Goal: Task Accomplishment & Management: Use online tool/utility

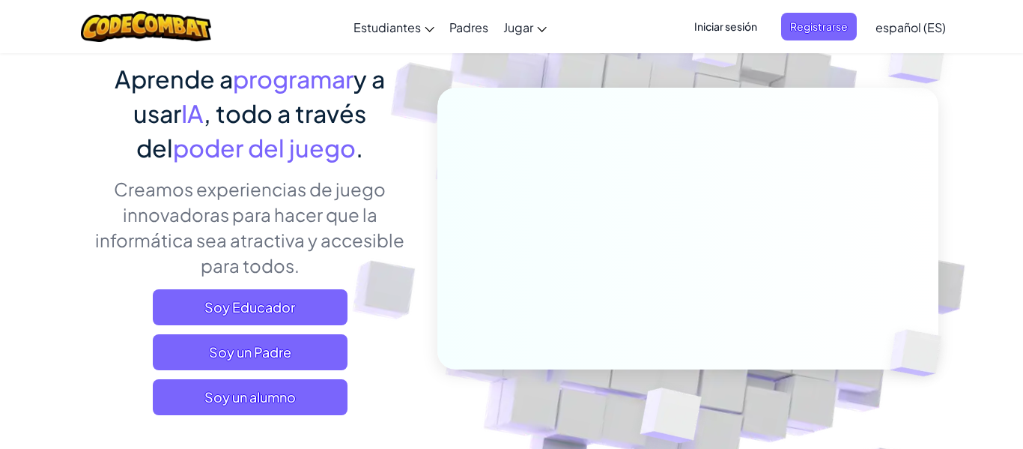
scroll to position [120, 0]
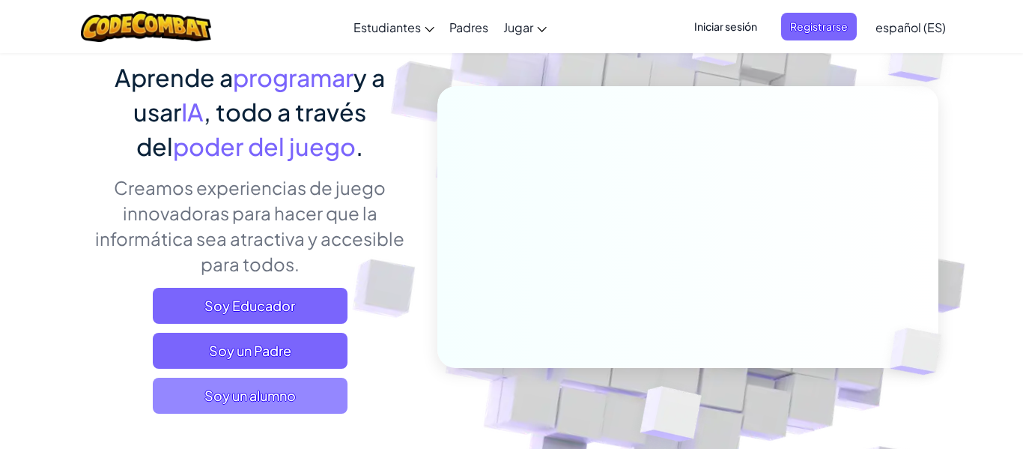
click at [185, 387] on span "Soy un alumno" at bounding box center [250, 395] width 195 height 36
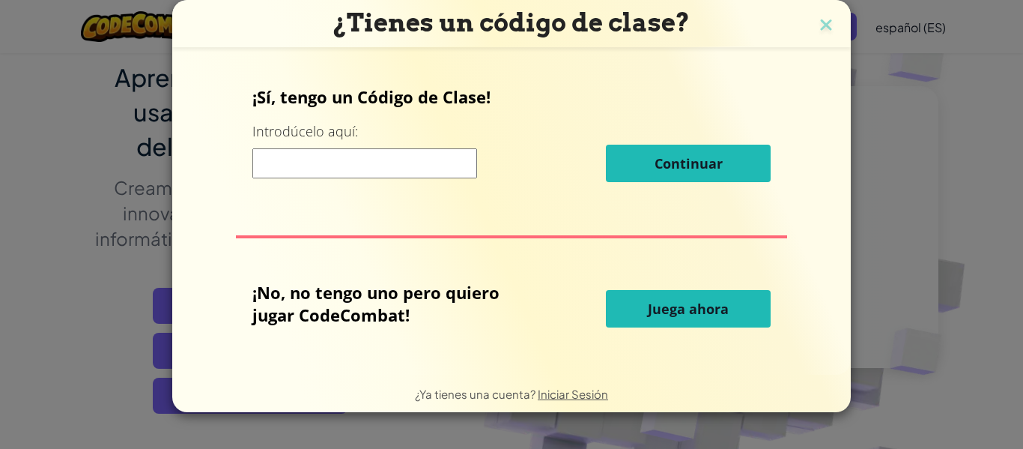
click at [272, 172] on input at bounding box center [364, 163] width 225 height 30
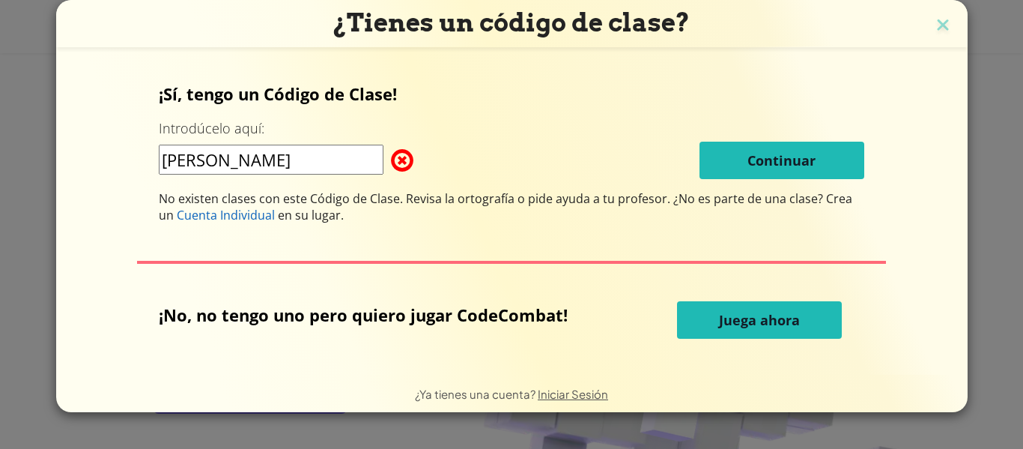
click at [359, 159] on input "[PERSON_NAME]" at bounding box center [271, 160] width 225 height 30
type input "C"
click at [685, 319] on button "Juega ahora" at bounding box center [759, 319] width 165 height 37
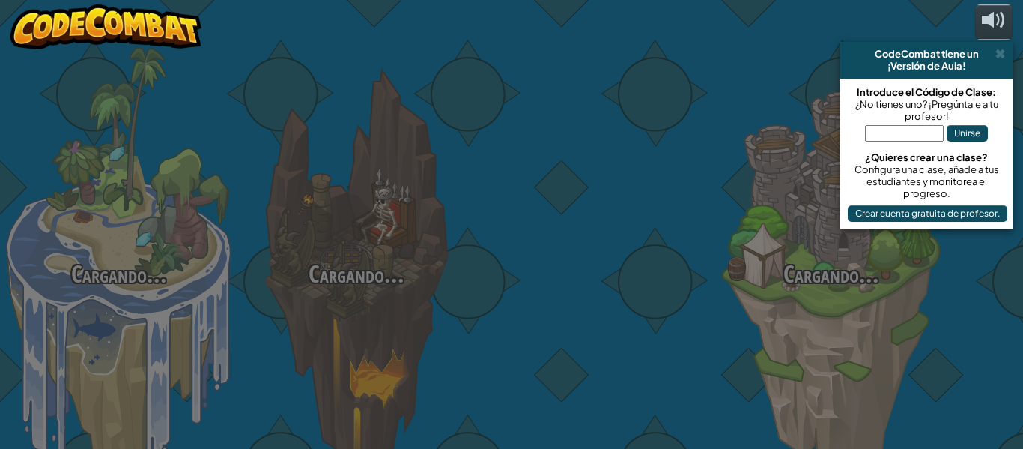
select select "es-ES"
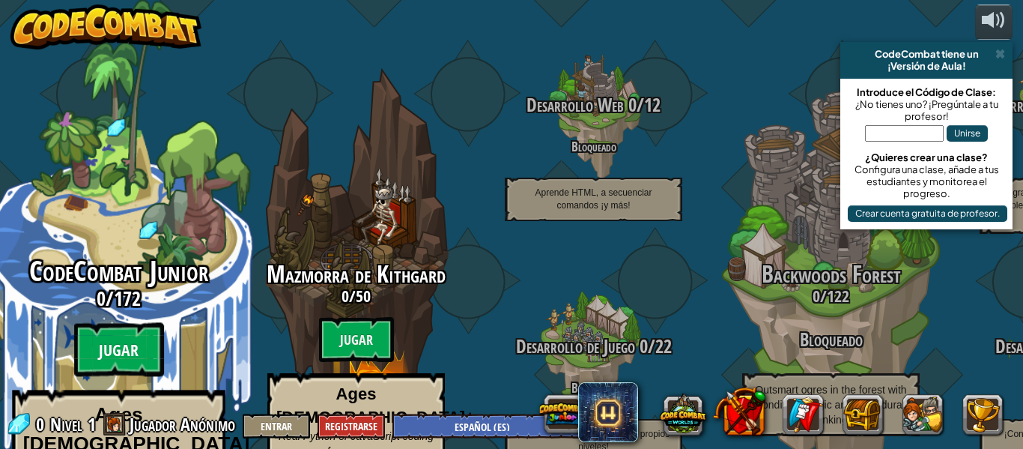
click at [142, 323] on btn "Jugar" at bounding box center [119, 350] width 90 height 54
select select "es-ES"
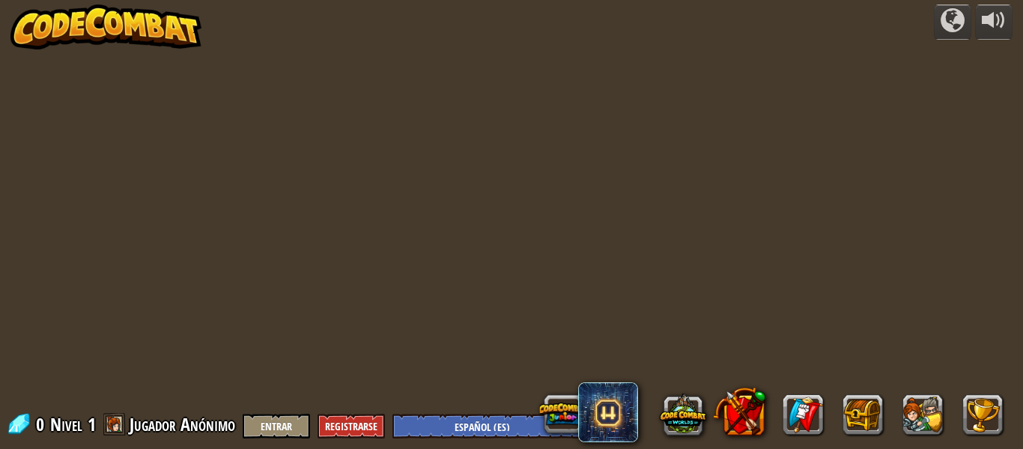
select select "es-ES"
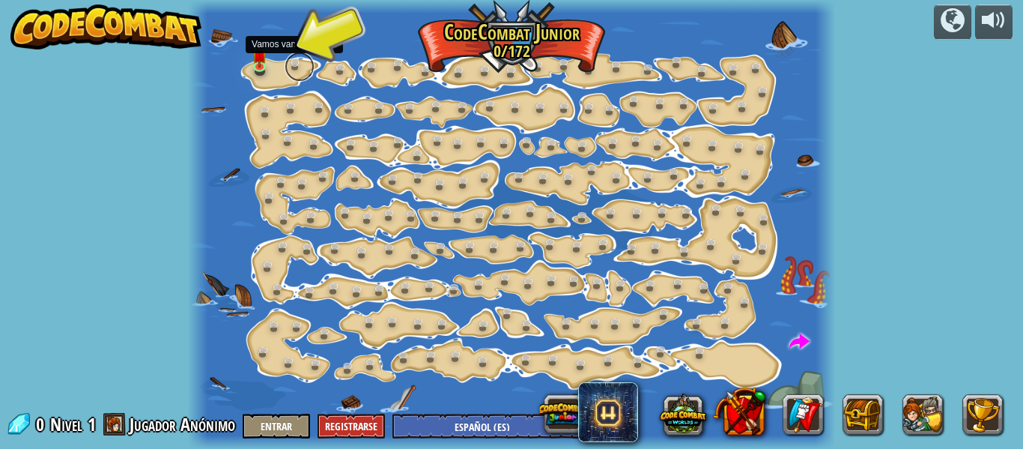
click at [306, 75] on link at bounding box center [300, 67] width 30 height 30
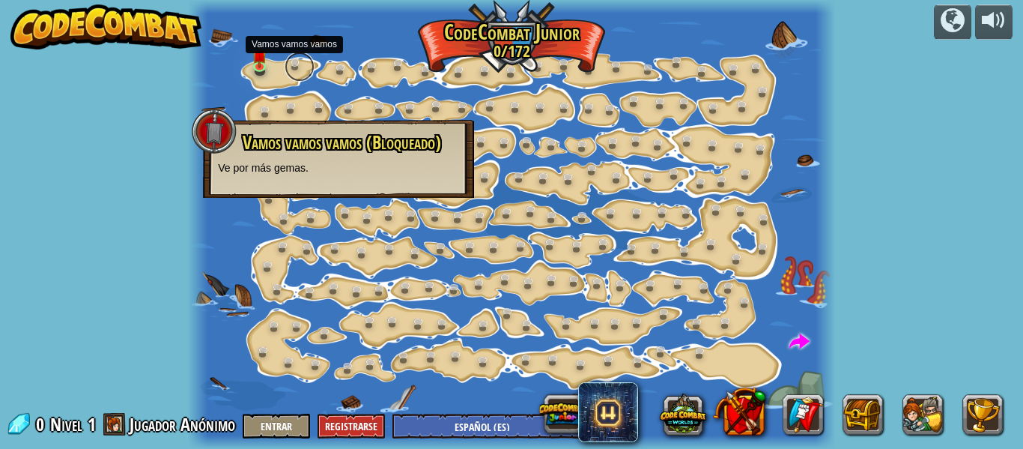
click at [306, 75] on link at bounding box center [300, 67] width 30 height 30
click at [273, 69] on link at bounding box center [263, 67] width 30 height 30
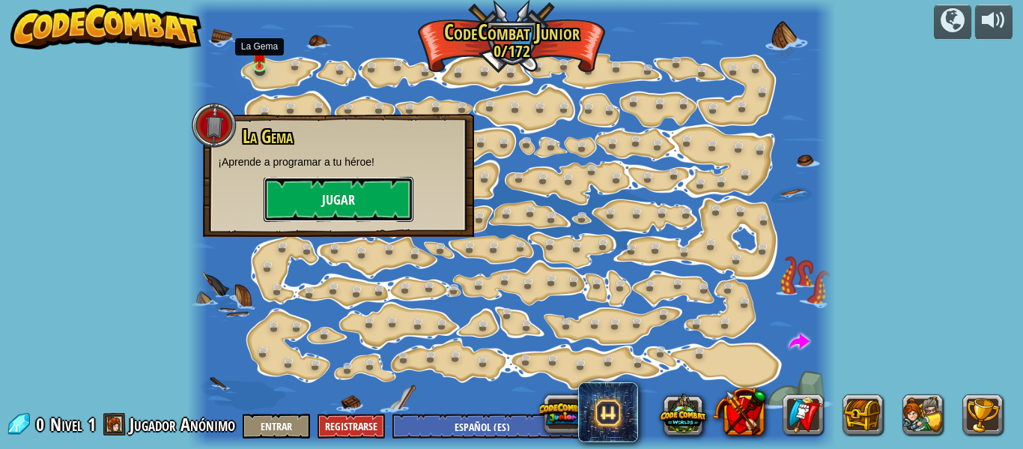
click at [371, 203] on button "Jugar" at bounding box center [339, 199] width 150 height 45
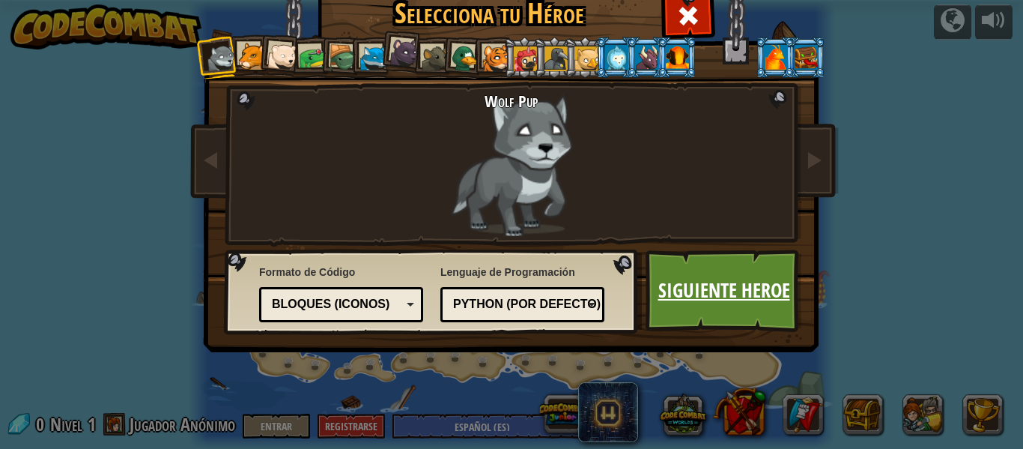
click at [763, 284] on link "Siguiente Heroe" at bounding box center [724, 290] width 157 height 82
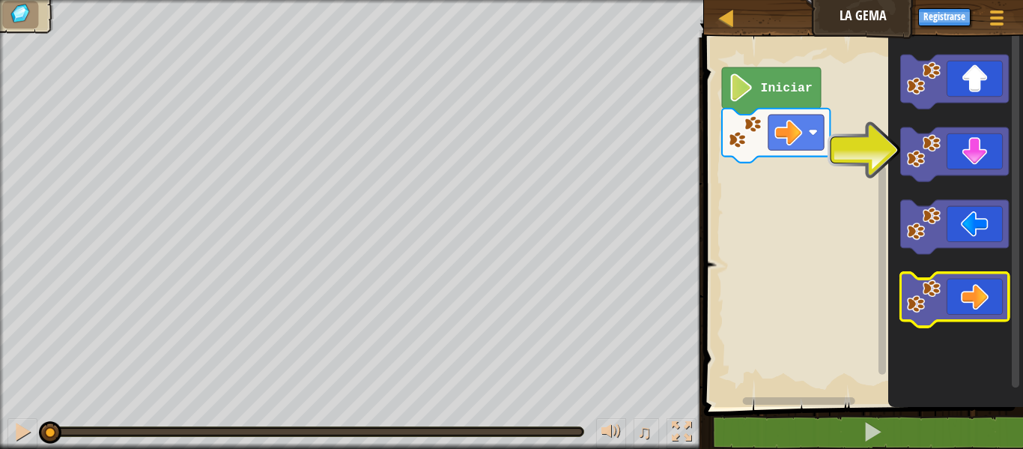
click at [926, 303] on image "Espacio de trabajo de Blockly" at bounding box center [923, 296] width 34 height 34
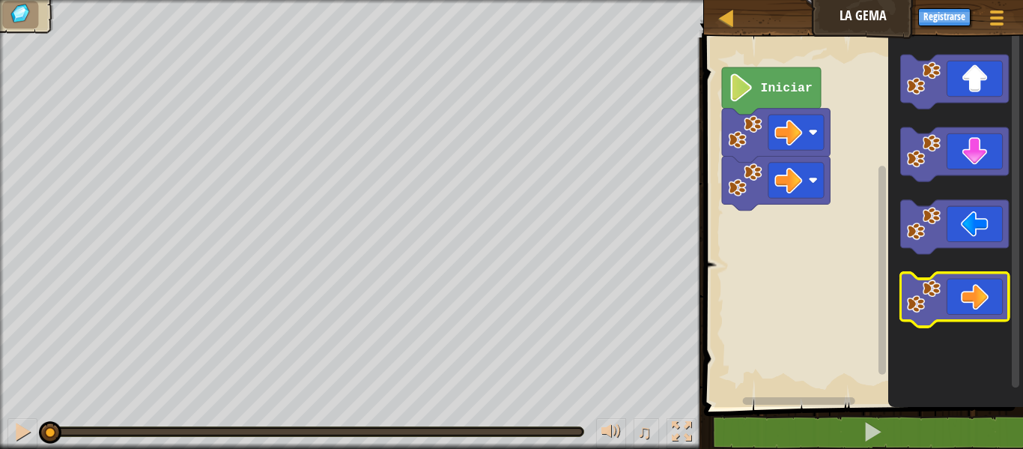
click at [927, 303] on image "Espacio de trabajo de Blockly" at bounding box center [923, 296] width 34 height 34
